Goal: Task Accomplishment & Management: Use online tool/utility

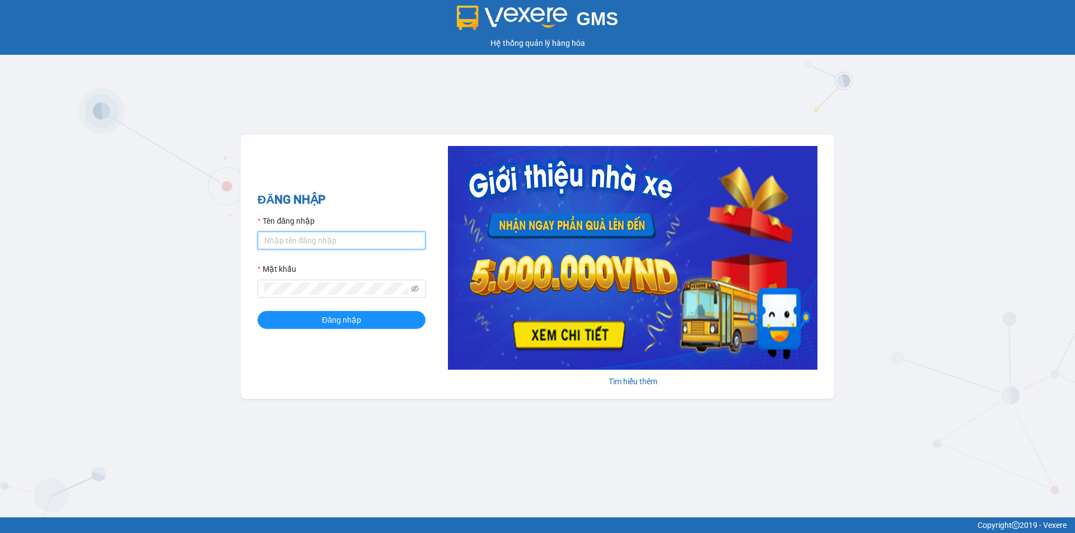
click at [315, 240] on input "Tên đăng nhập" at bounding box center [341, 241] width 168 height 18
type input "dien.hao"
click at [345, 313] on button "Đăng nhập" at bounding box center [341, 320] width 168 height 18
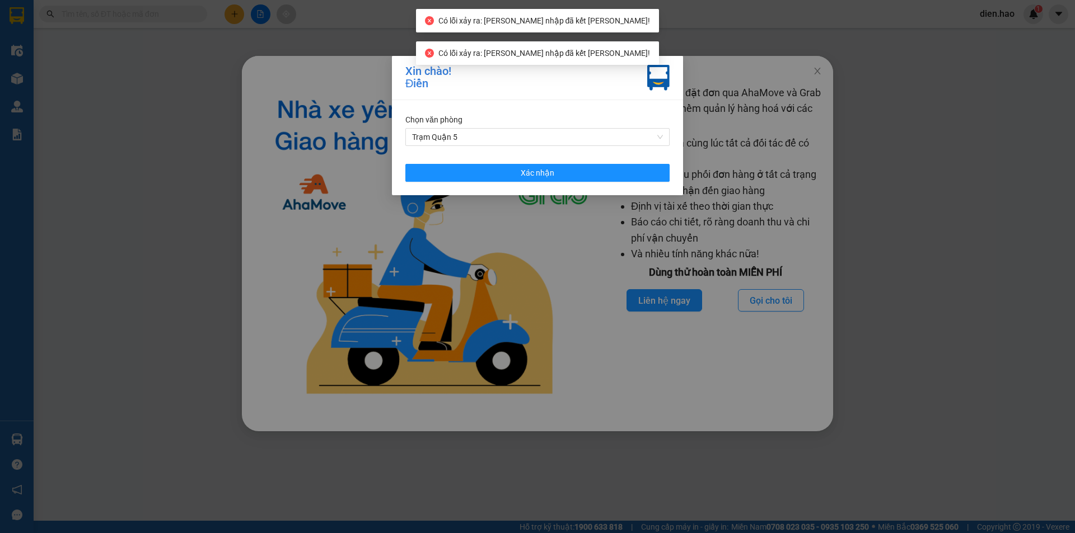
click at [562, 182] on div "Chọn văn phòng Trạm Quận 5 Xác nhận" at bounding box center [537, 147] width 291 height 95
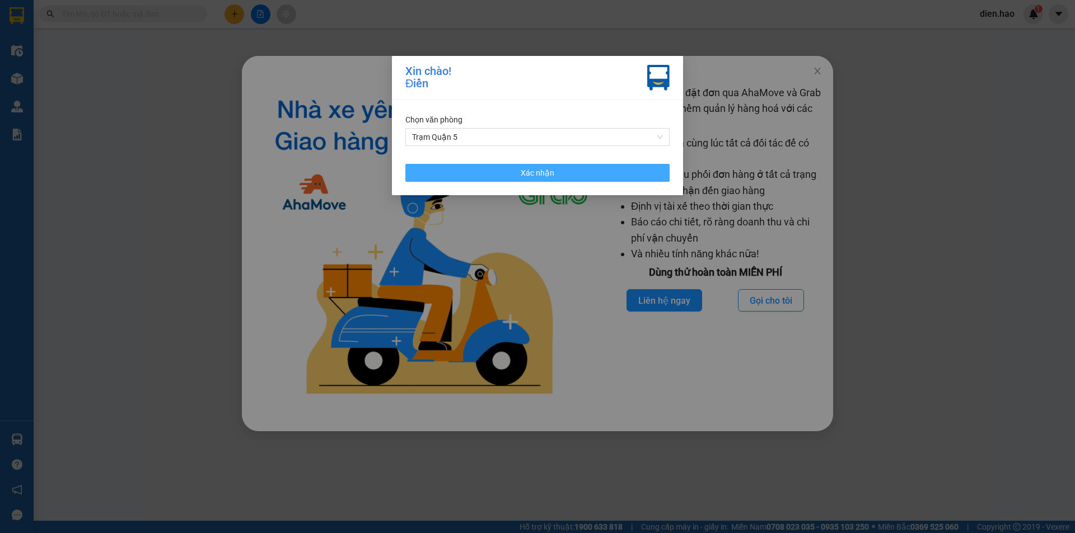
click at [550, 180] on button "Xác nhận" at bounding box center [537, 173] width 264 height 18
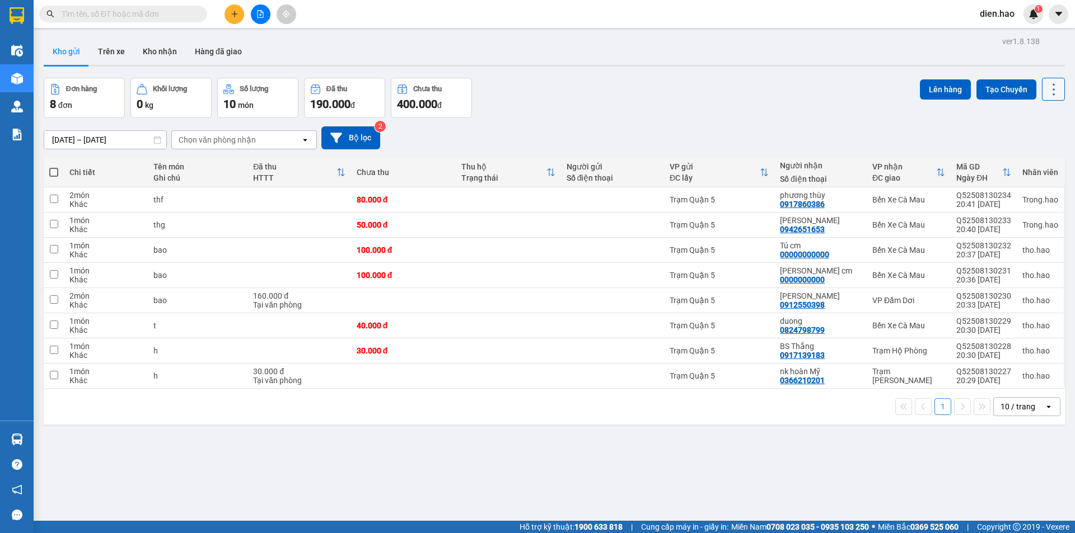
click at [1046, 92] on icon at bounding box center [1054, 90] width 16 height 16
click at [1042, 156] on span "Làm mới" at bounding box center [1029, 159] width 31 height 11
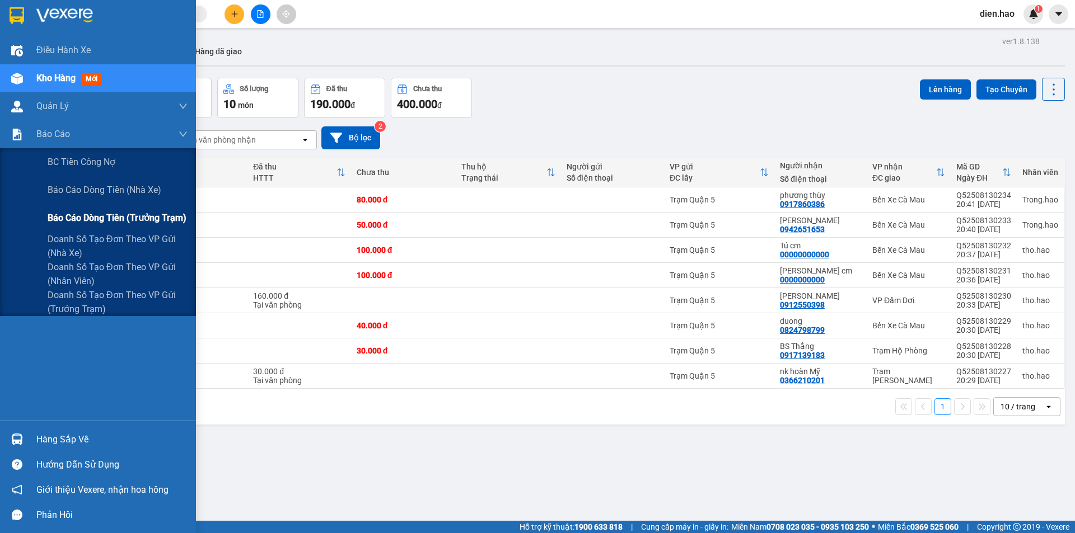
click at [111, 217] on span "Báo cáo dòng tiền (trưởng trạm)" at bounding box center [117, 218] width 139 height 14
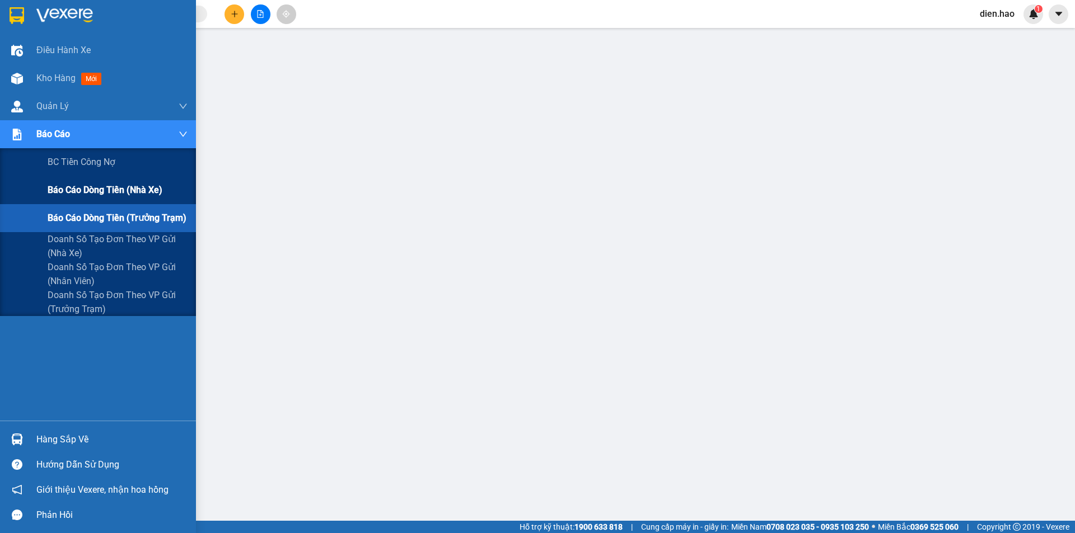
click at [112, 187] on span "Báo cáo dòng tiền (nhà xe)" at bounding box center [105, 190] width 115 height 14
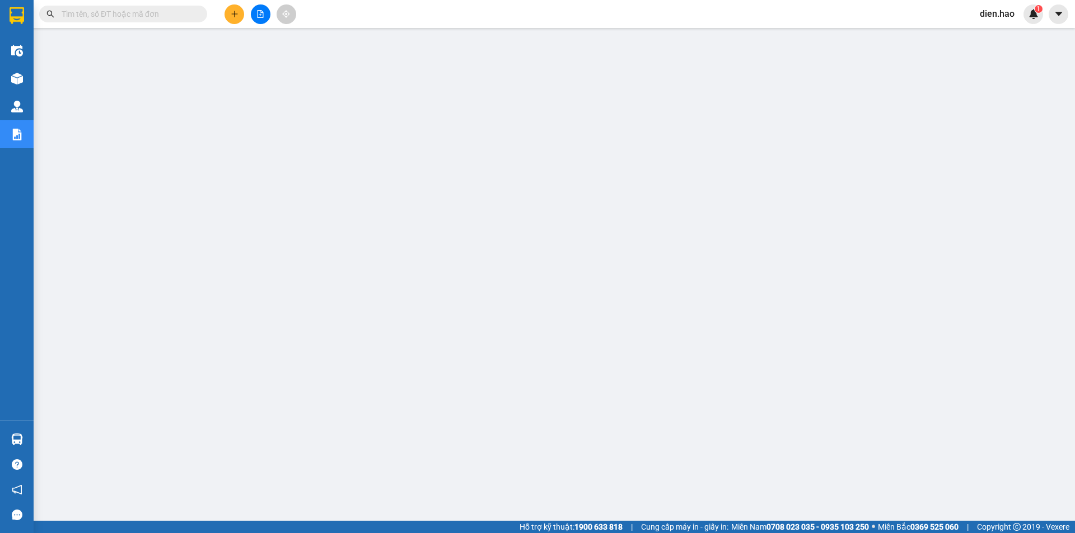
paste input "Q52508120150"
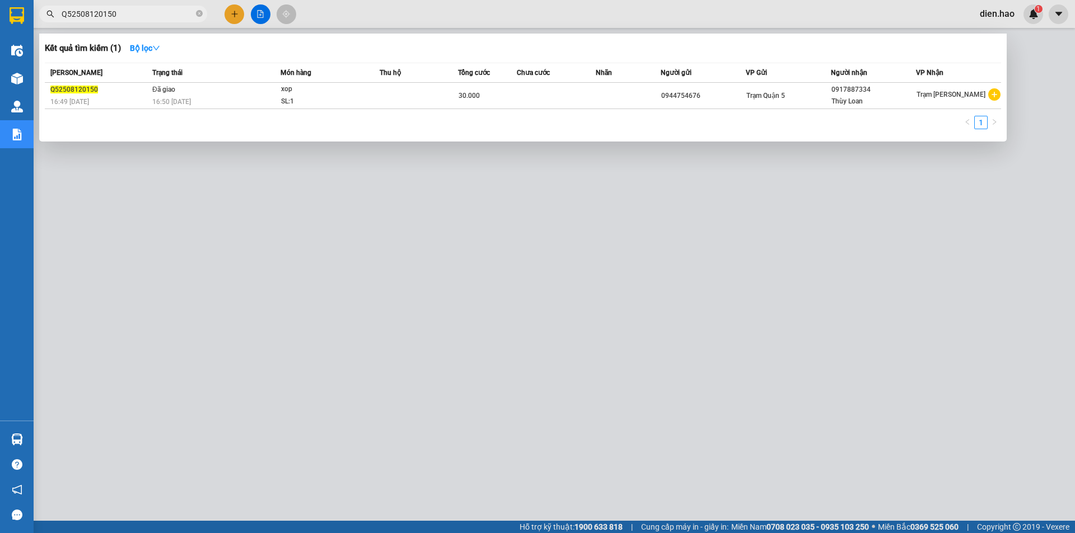
type input "Q52508120150"
click at [709, 25] on div at bounding box center [537, 266] width 1075 height 533
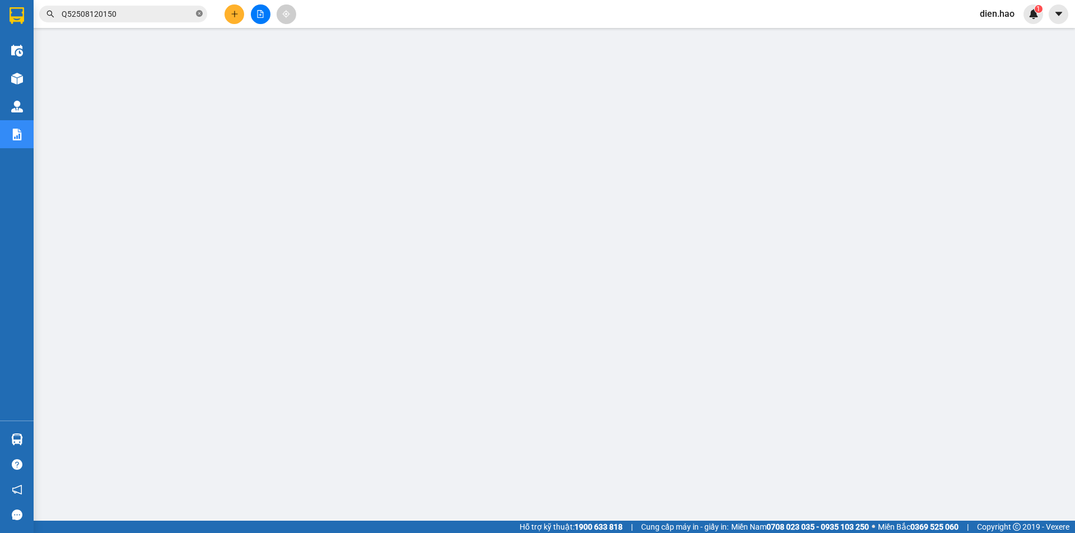
click at [202, 13] on icon "close-circle" at bounding box center [199, 13] width 7 height 7
paste input "Q52508110016"
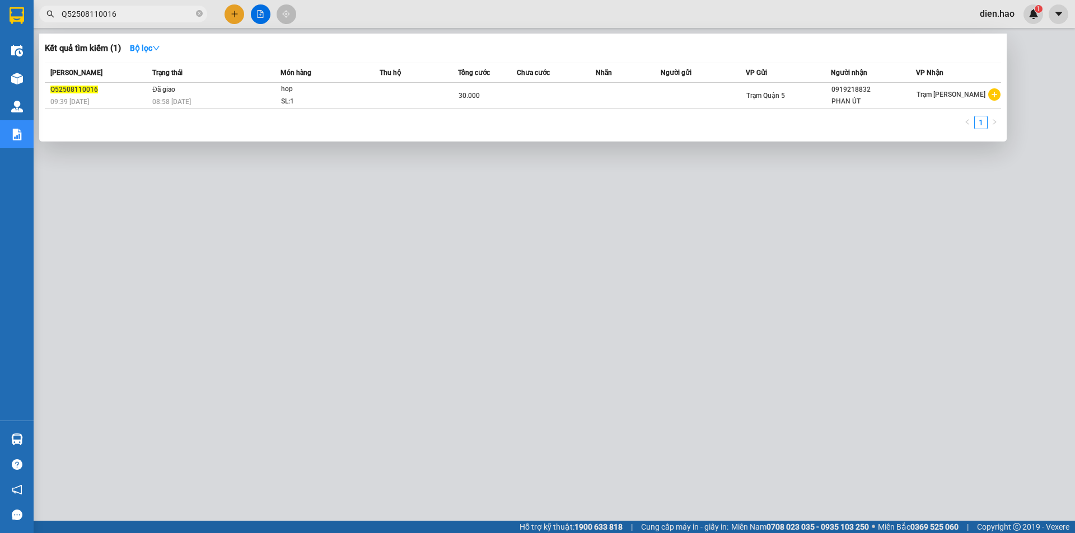
type input "Q52508110016"
click at [794, 400] on div at bounding box center [537, 266] width 1075 height 533
click at [198, 15] on span "Q52508110016" at bounding box center [123, 14] width 168 height 17
click at [198, 15] on icon "close-circle" at bounding box center [199, 13] width 7 height 7
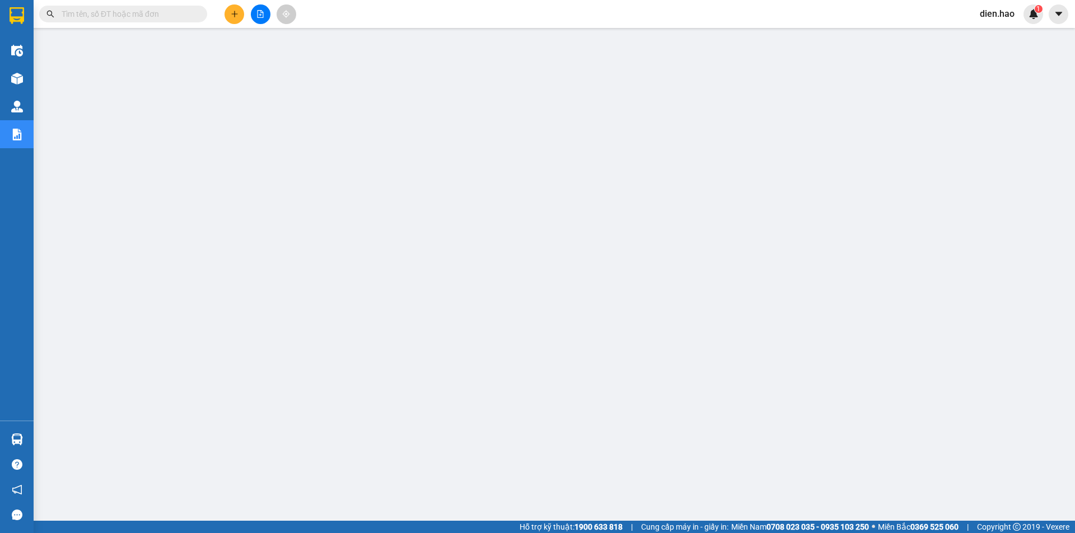
click at [186, 13] on input "text" at bounding box center [128, 14] width 132 height 12
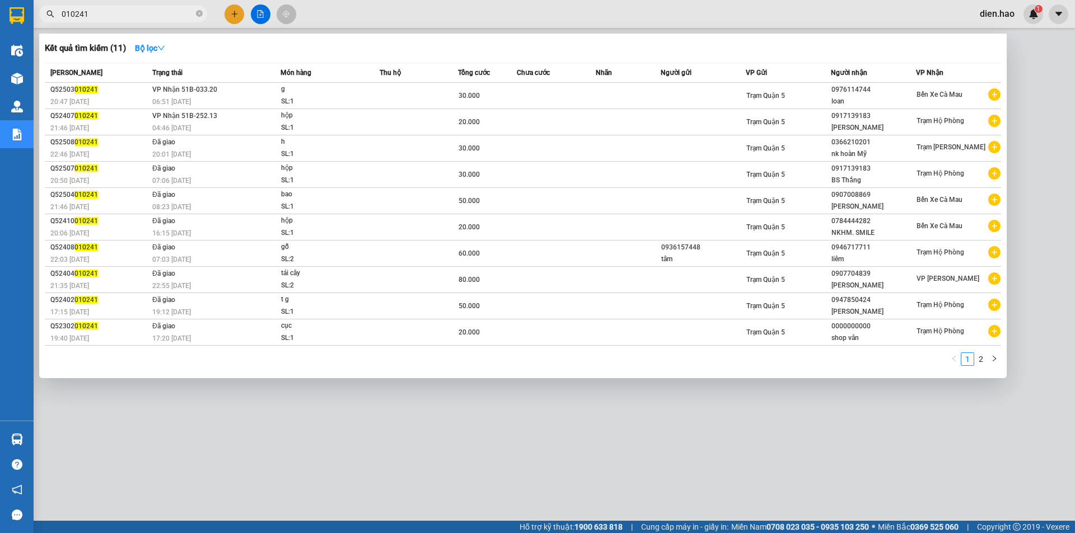
click at [62, 15] on input "010241" at bounding box center [128, 14] width 132 height 12
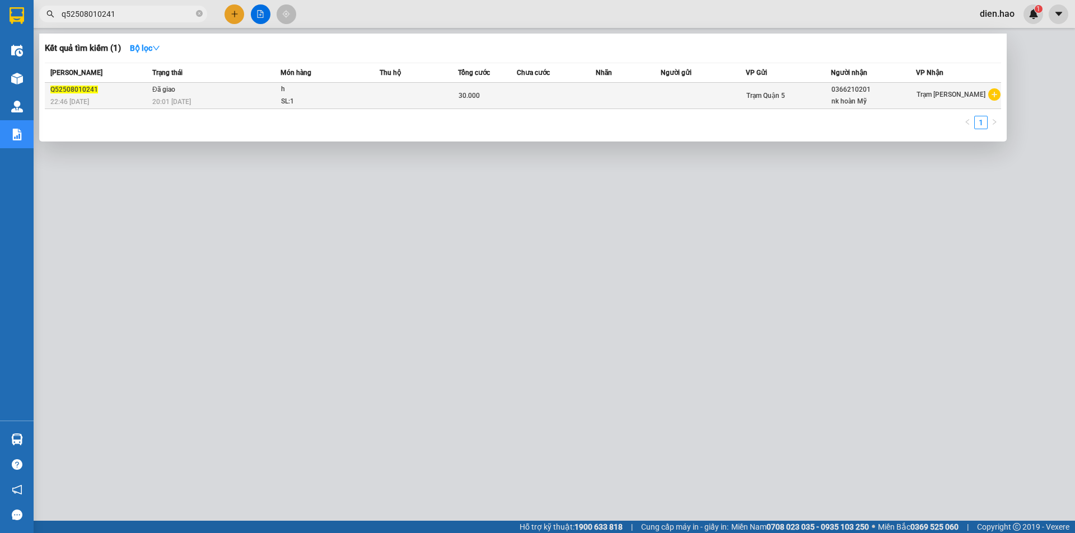
type input "q52508010241"
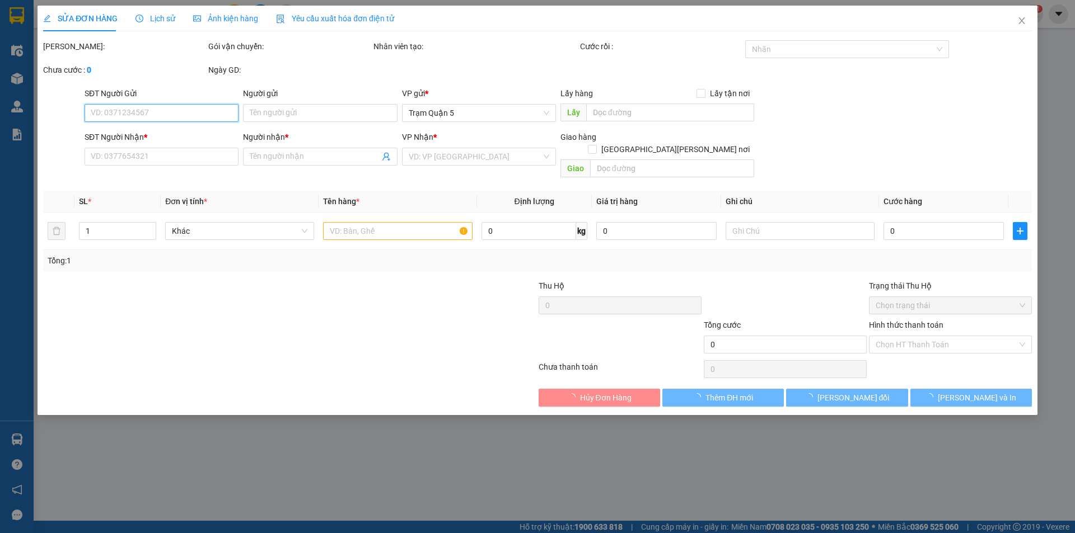
type input "0366210201"
type input "nk hoàn Mỹ"
type input "30.000"
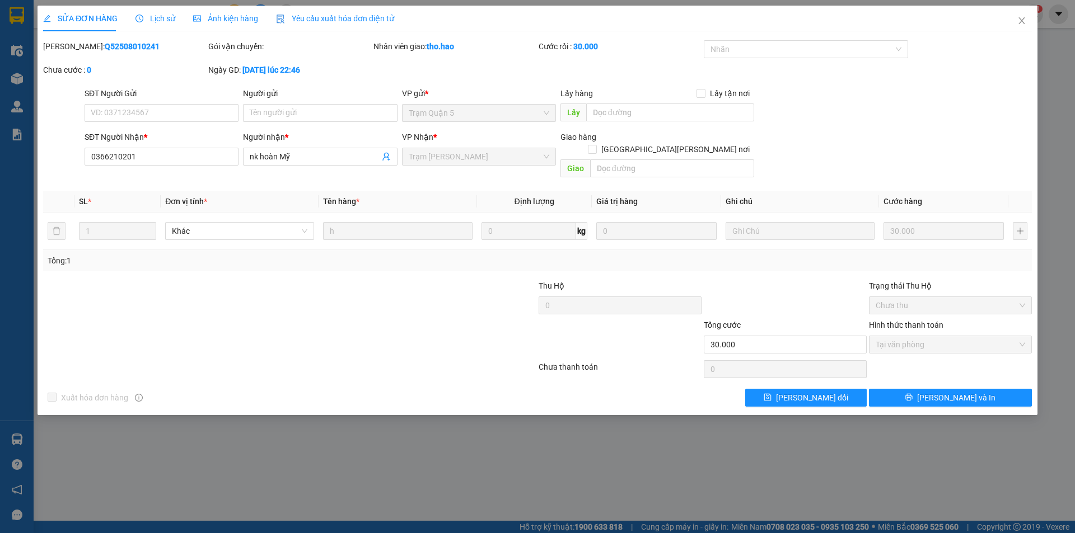
click at [162, 25] on div "Lịch sử" at bounding box center [155, 19] width 40 height 26
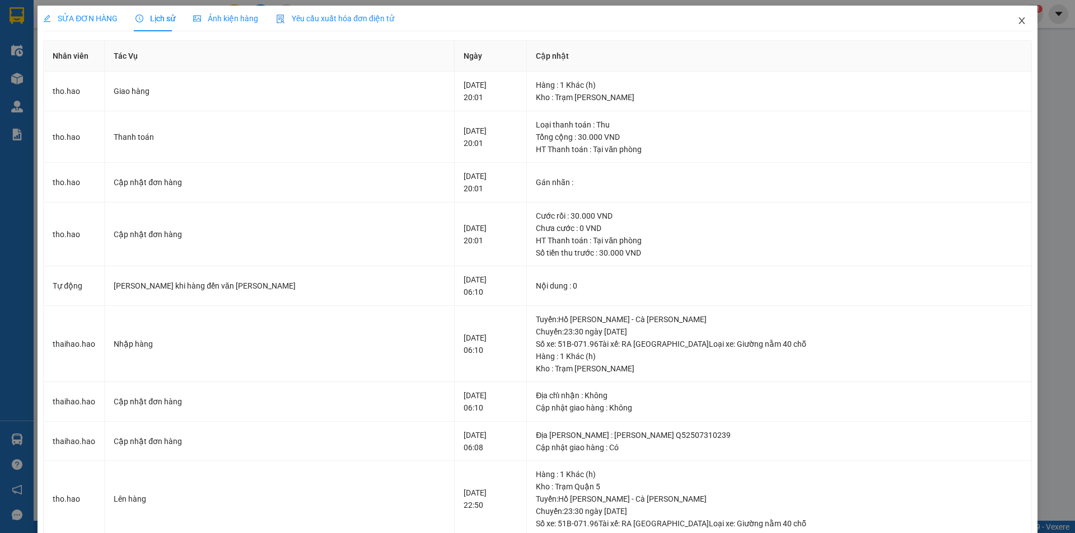
click at [1018, 25] on icon "close" at bounding box center [1021, 20] width 9 height 9
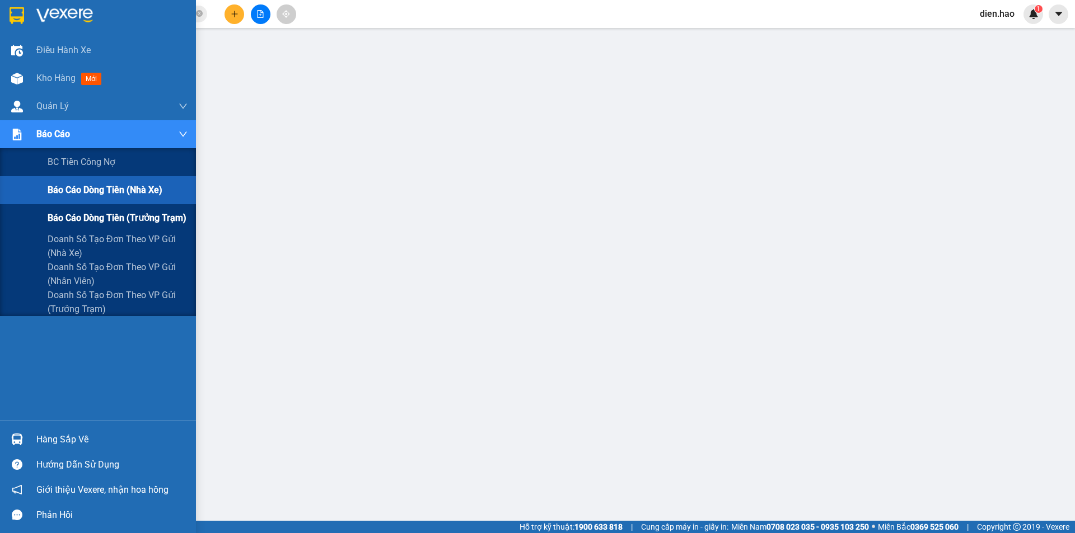
click at [115, 219] on span "Báo cáo dòng tiền (trưởng trạm)" at bounding box center [117, 218] width 139 height 14
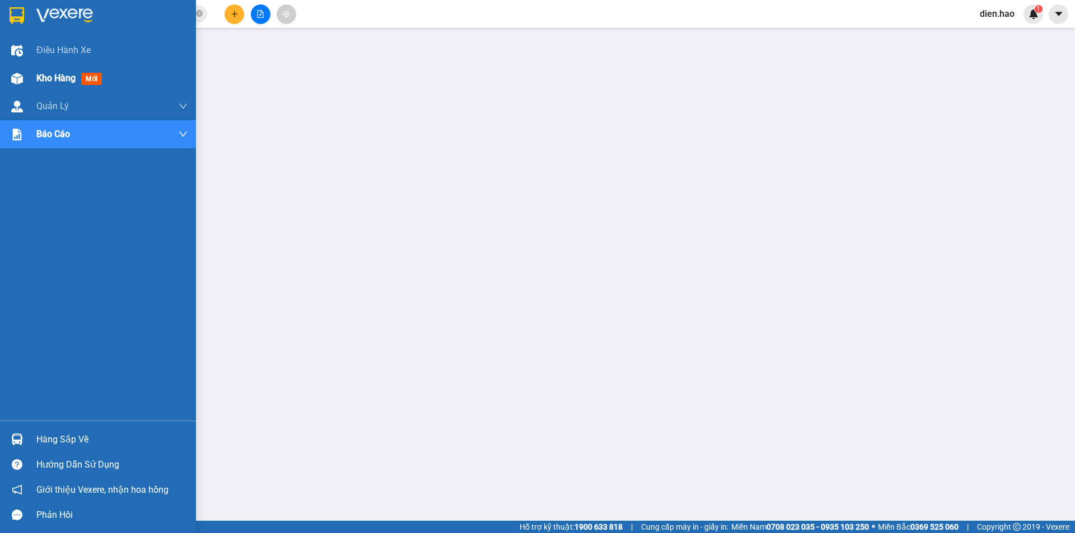
click at [52, 78] on span "Kho hàng" at bounding box center [55, 78] width 39 height 11
